Goal: Information Seeking & Learning: Find specific fact

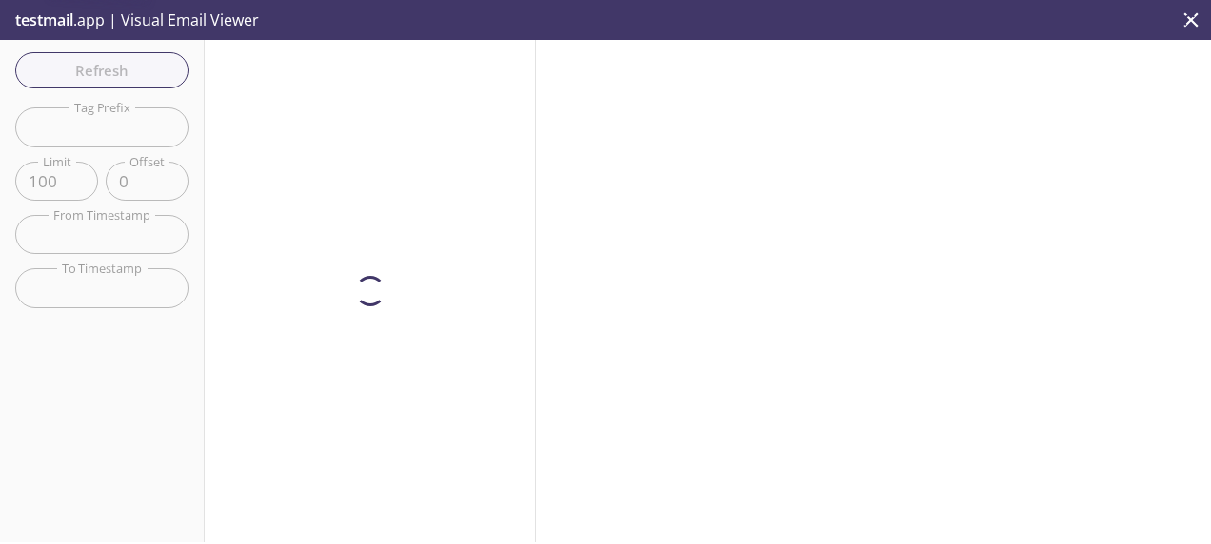
scroll to position [381, 0]
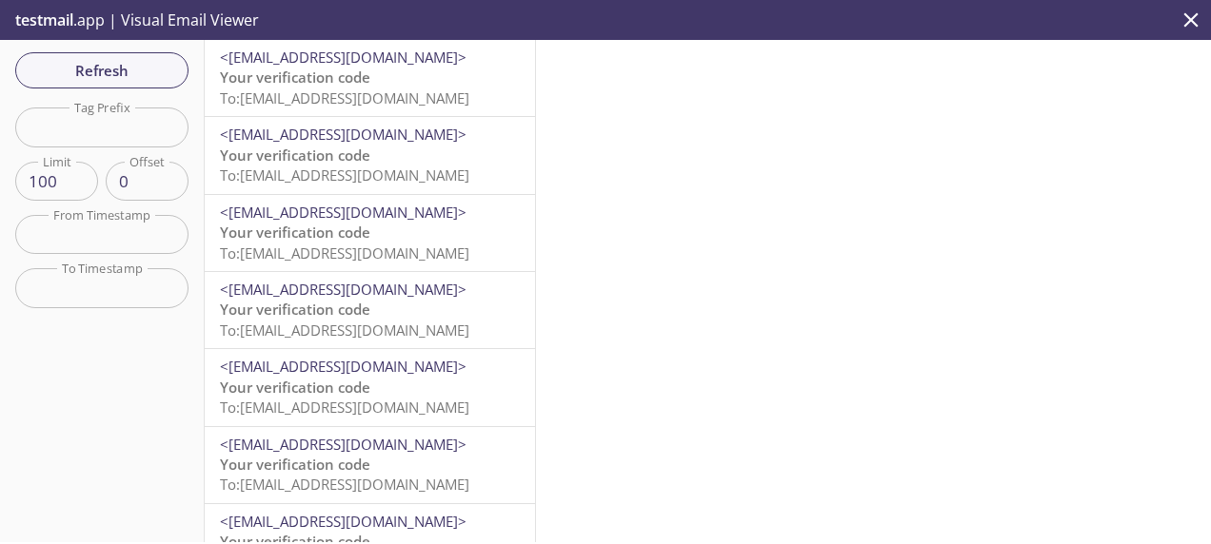
click at [356, 89] on span "To: [EMAIL_ADDRESS][DOMAIN_NAME]" at bounding box center [344, 98] width 249 height 19
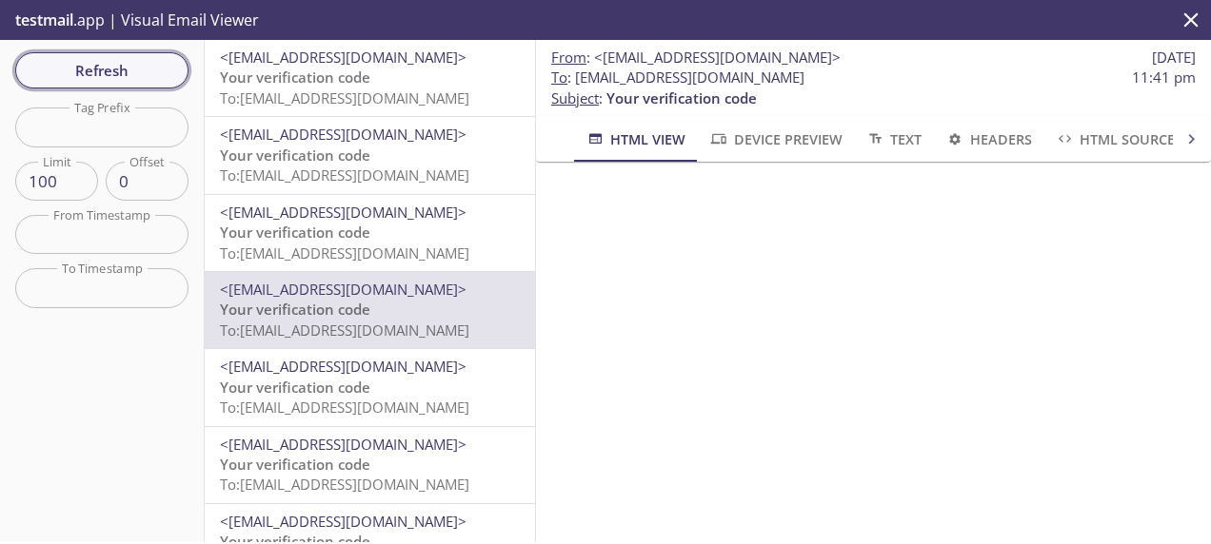
click at [149, 69] on span "Refresh" at bounding box center [101, 70] width 143 height 25
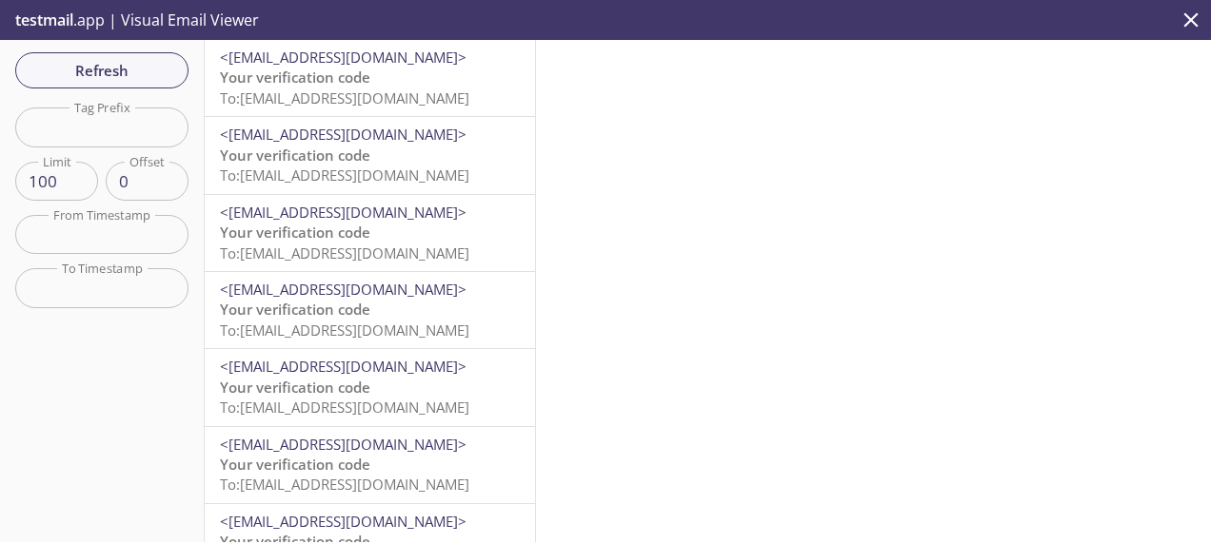
click at [373, 84] on p "Your verification code To: [EMAIL_ADDRESS][DOMAIN_NAME]" at bounding box center [370, 88] width 300 height 41
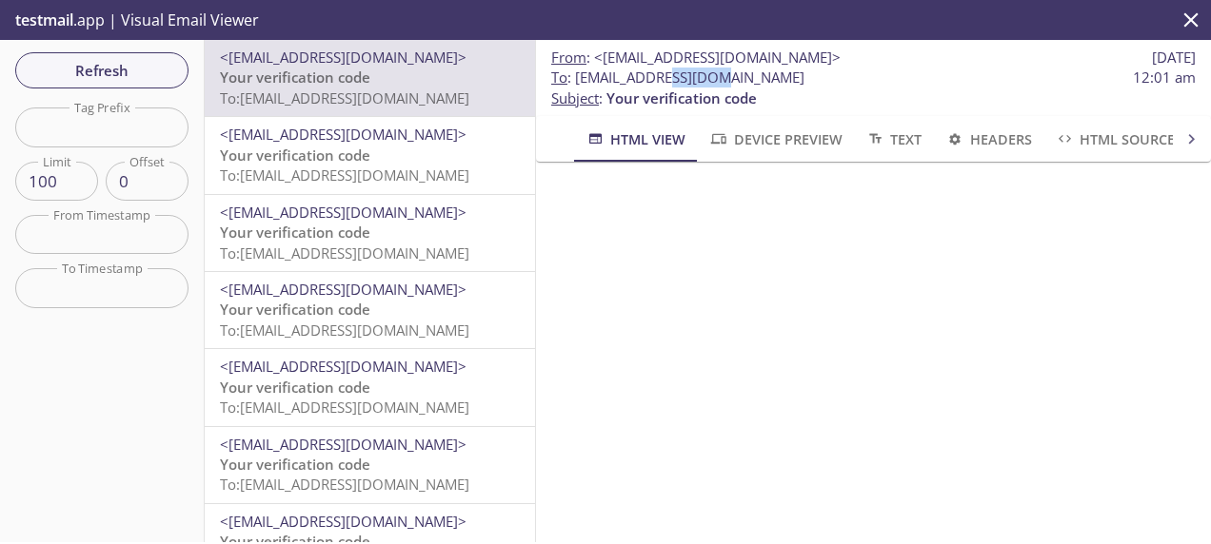
drag, startPoint x: 734, startPoint y: 77, endPoint x: 668, endPoint y: 76, distance: 65.7
click at [668, 76] on span "To : [EMAIL_ADDRESS][DOMAIN_NAME]" at bounding box center [677, 78] width 253 height 20
drag, startPoint x: 735, startPoint y: 77, endPoint x: 666, endPoint y: 78, distance: 68.5
click at [666, 78] on span "To : [EMAIL_ADDRESS][DOMAIN_NAME]" at bounding box center [677, 78] width 253 height 20
copy span "yabebmmj"
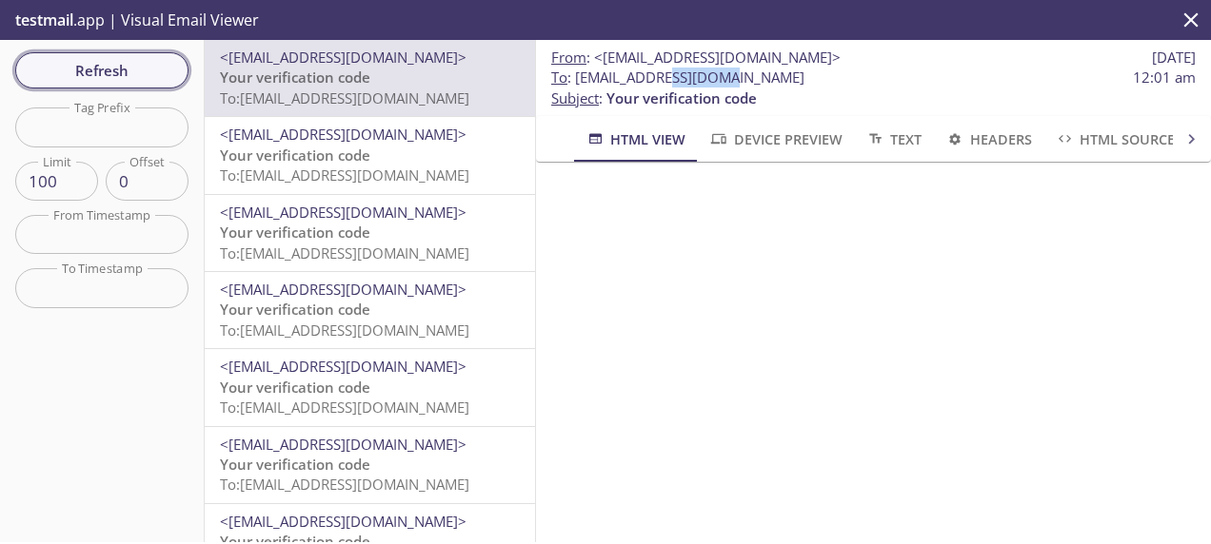
click at [126, 65] on span "Refresh" at bounding box center [101, 70] width 143 height 25
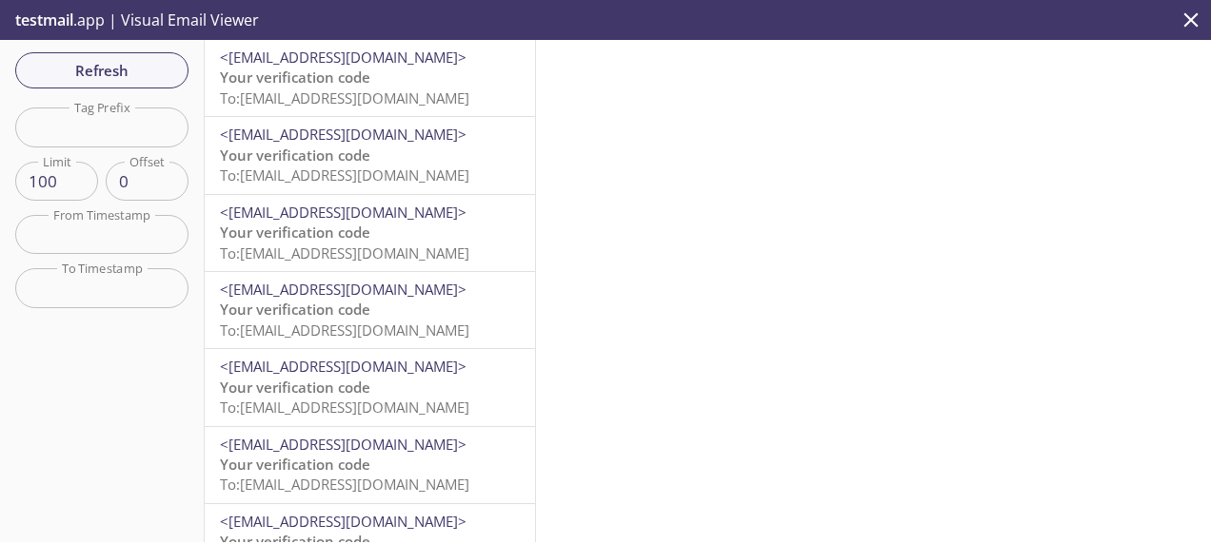
click at [375, 82] on p "Your verification code To: [EMAIL_ADDRESS][DOMAIN_NAME]" at bounding box center [370, 88] width 300 height 41
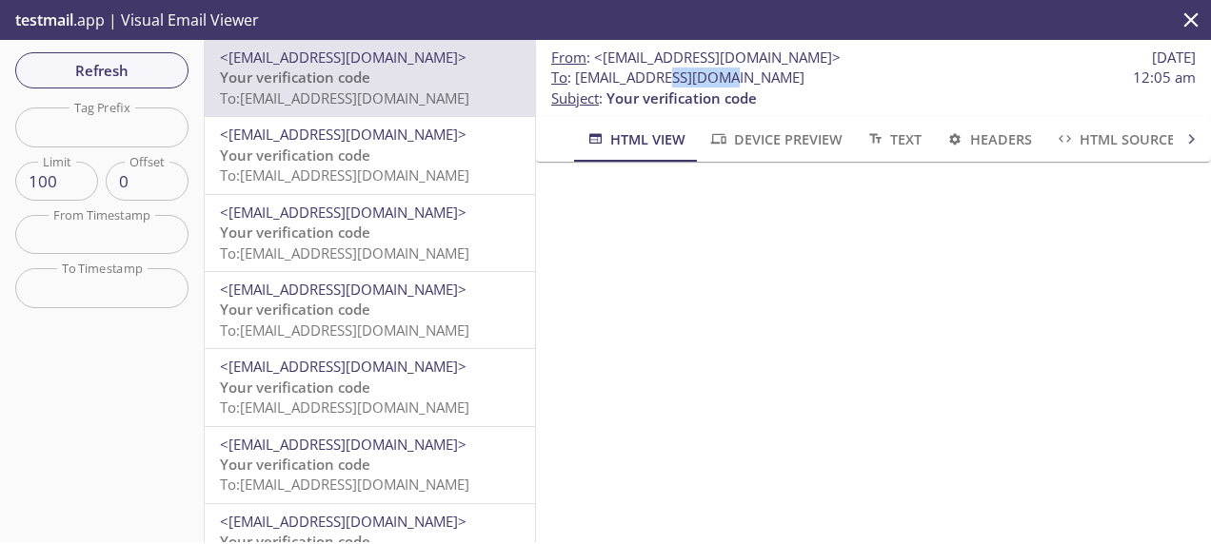
drag, startPoint x: 727, startPoint y: 79, endPoint x: 668, endPoint y: 78, distance: 59.0
click at [668, 78] on span "To : [EMAIL_ADDRESS][DOMAIN_NAME]" at bounding box center [677, 78] width 253 height 20
copy span "pgxmgfai"
